Goal: Check status: Check status

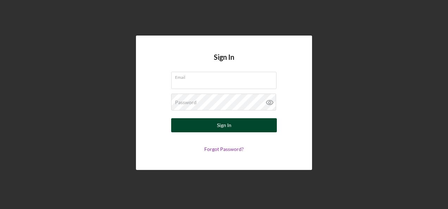
type input "[DOMAIN_NAME][EMAIL_ADDRESS][DOMAIN_NAME]"
click at [237, 126] on button "Sign In" at bounding box center [224, 125] width 106 height 14
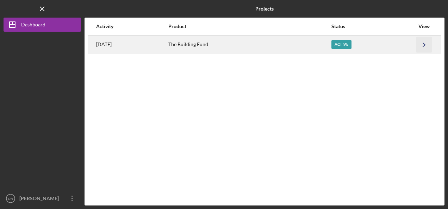
click at [422, 44] on icon "Icon/Navigate" at bounding box center [424, 45] width 16 height 16
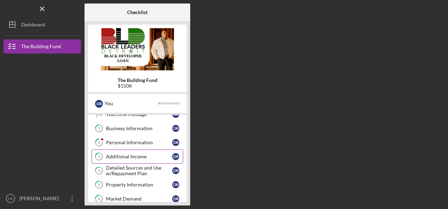
scroll to position [23, 0]
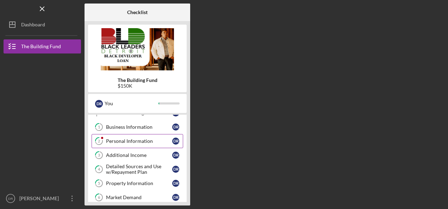
click at [147, 141] on div "Personal Information" at bounding box center [139, 141] width 66 height 6
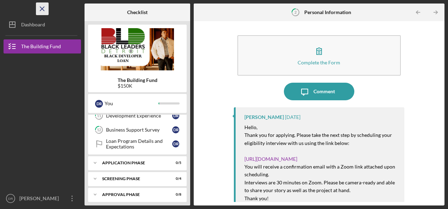
click at [43, 9] on icon "Icon/Menu Close" at bounding box center [42, 9] width 16 height 16
